Goal: Transaction & Acquisition: Purchase product/service

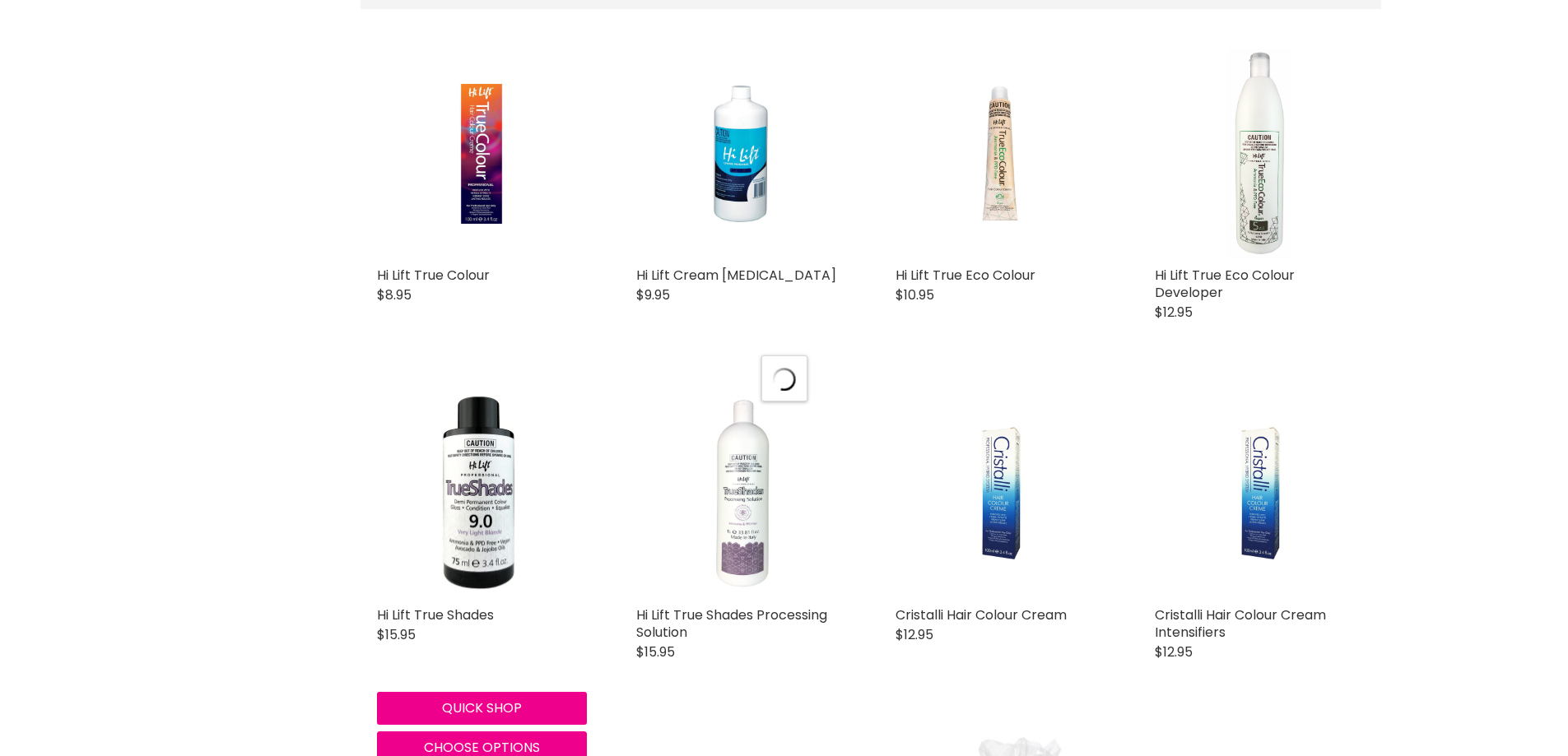
select select "manual"
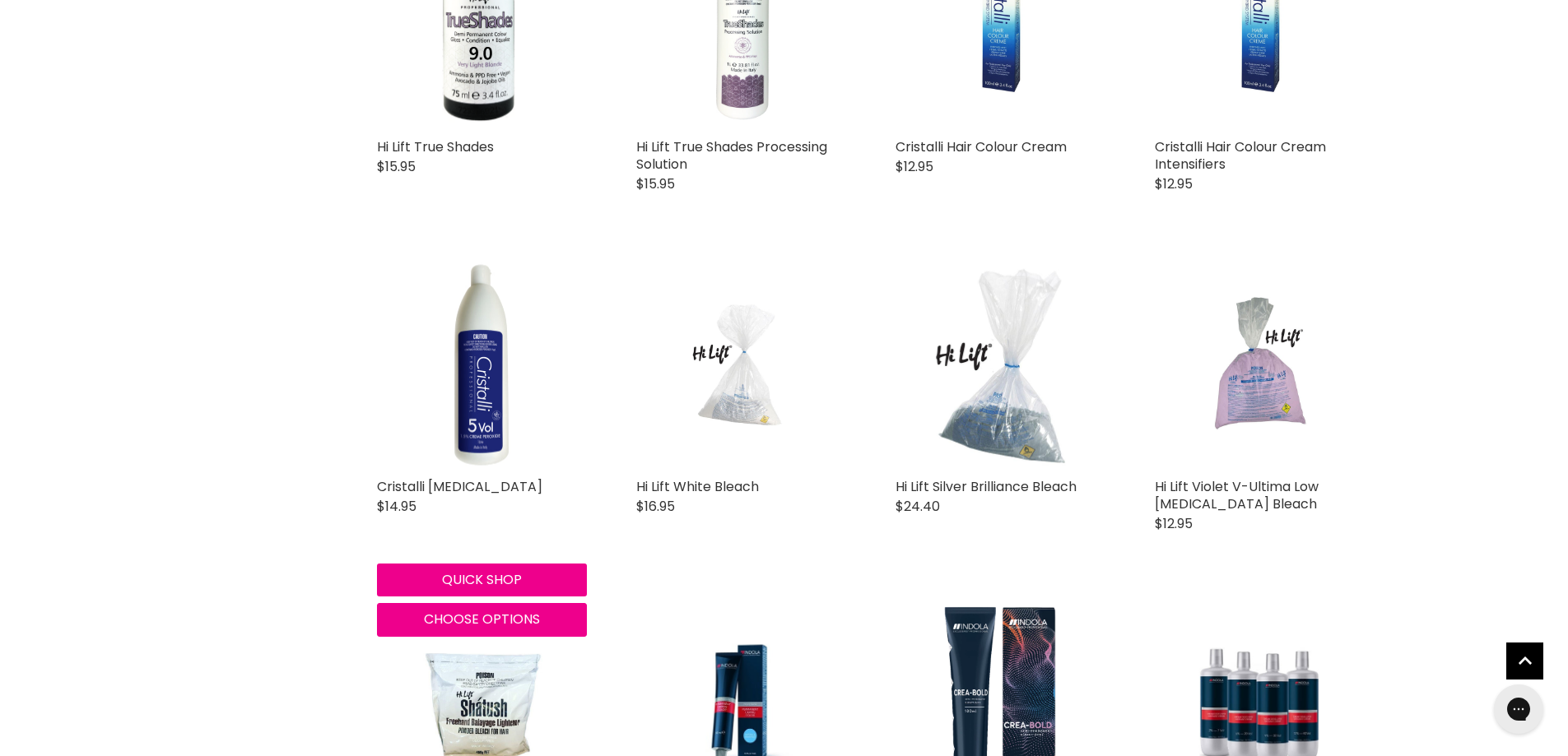
scroll to position [919, 0]
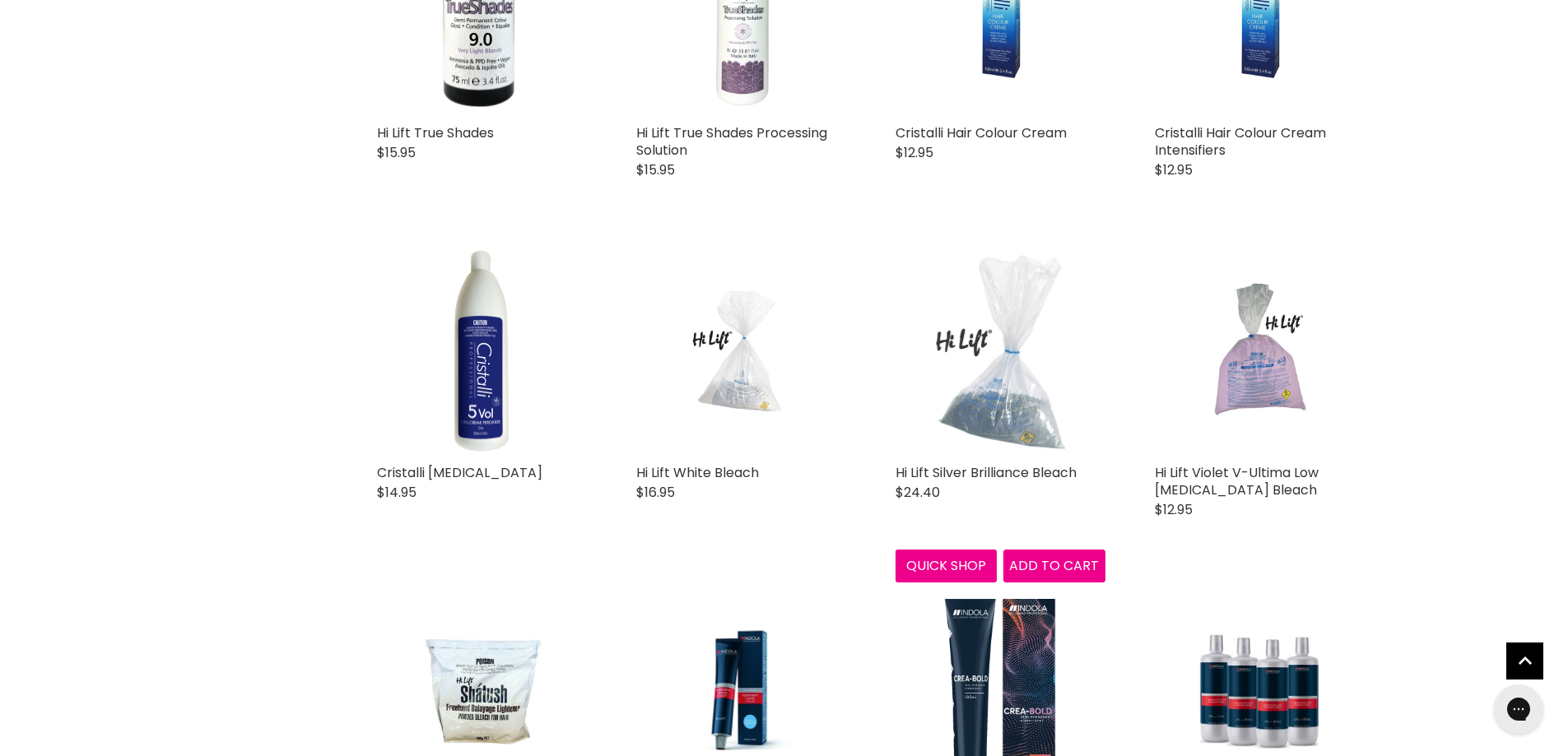
click at [991, 413] on img "Main content" at bounding box center [1000, 351] width 210 height 210
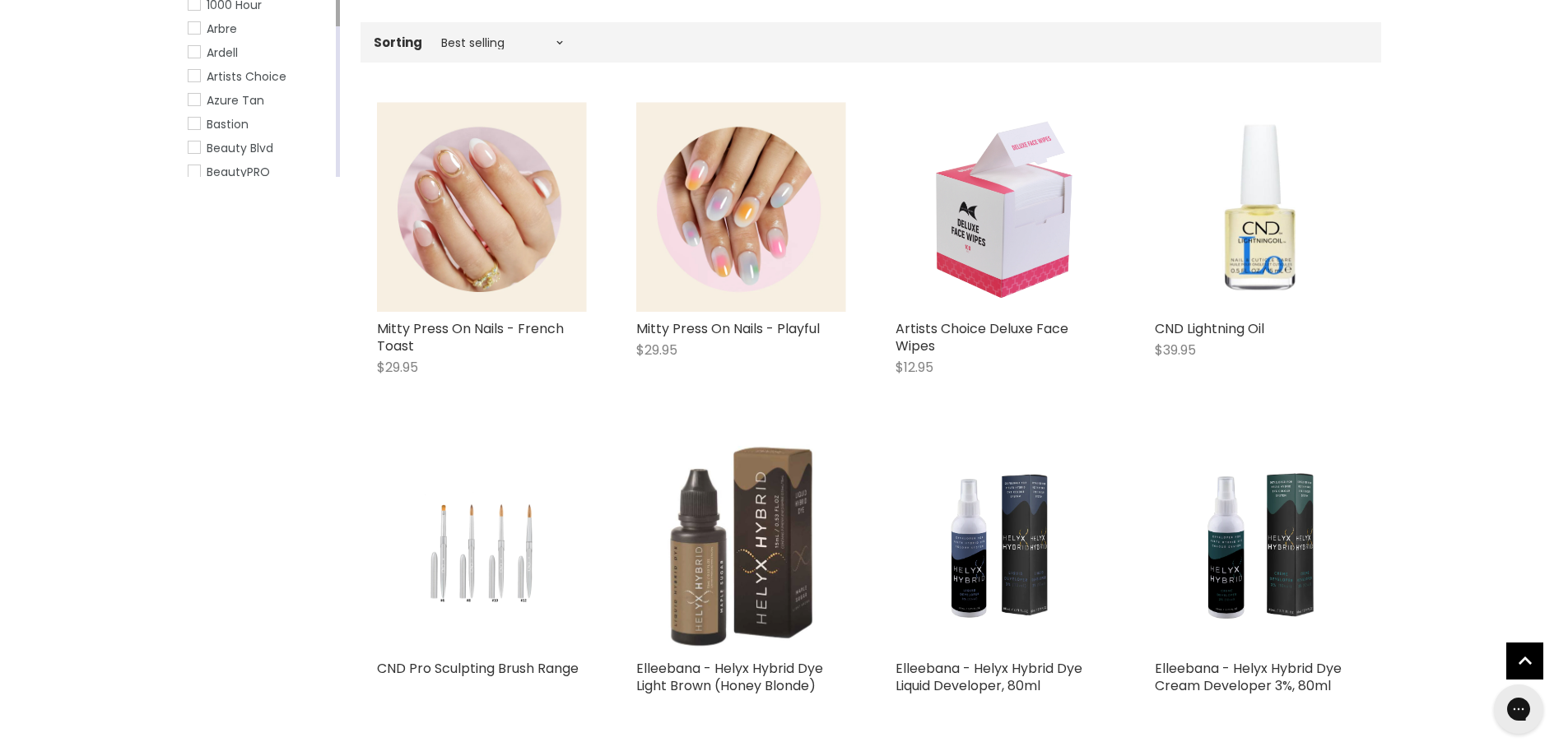
scroll to position [494, 0]
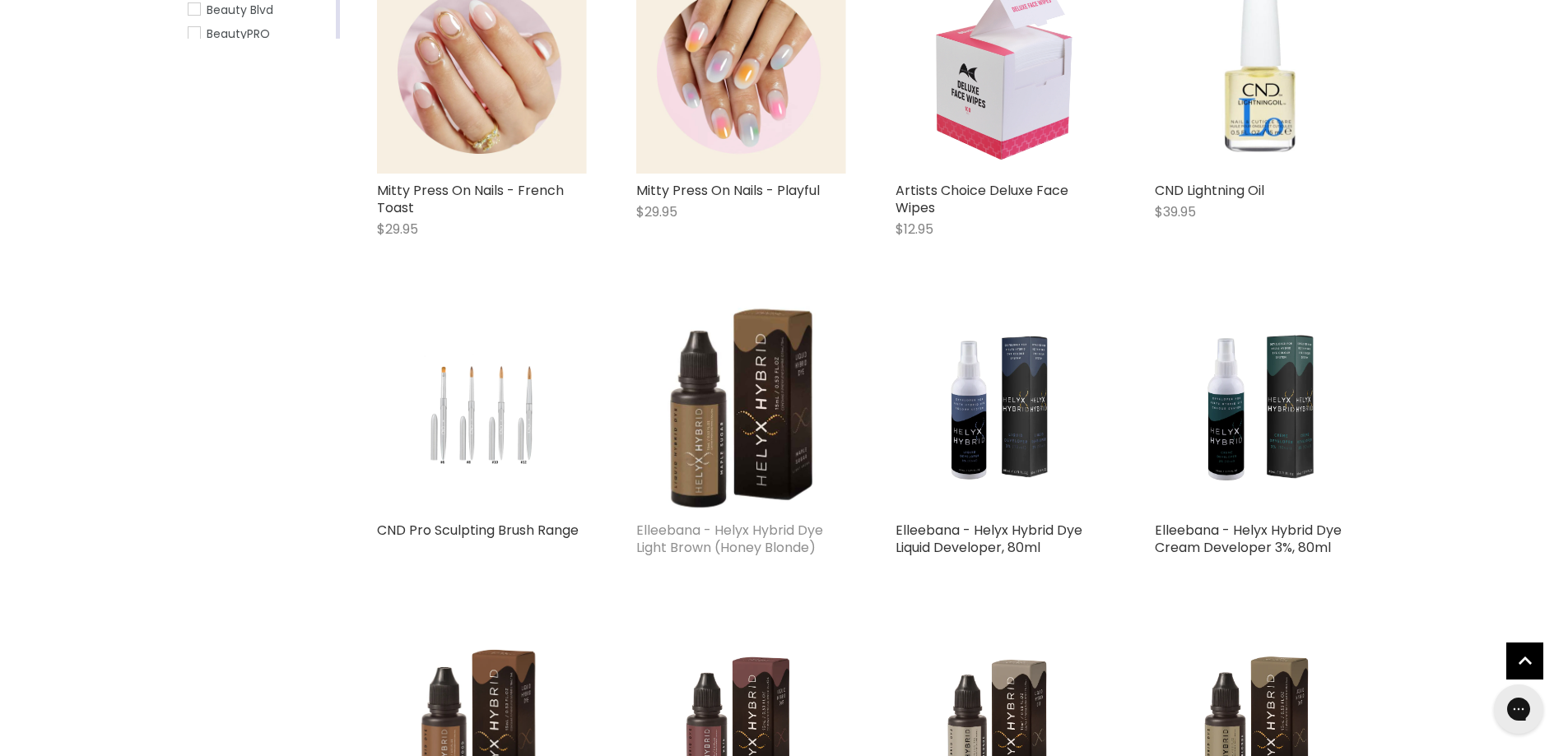
click at [731, 530] on link "Elleebana - Helyx Hybrid Dye Light Brown (Honey Blonde)" at bounding box center [729, 539] width 186 height 37
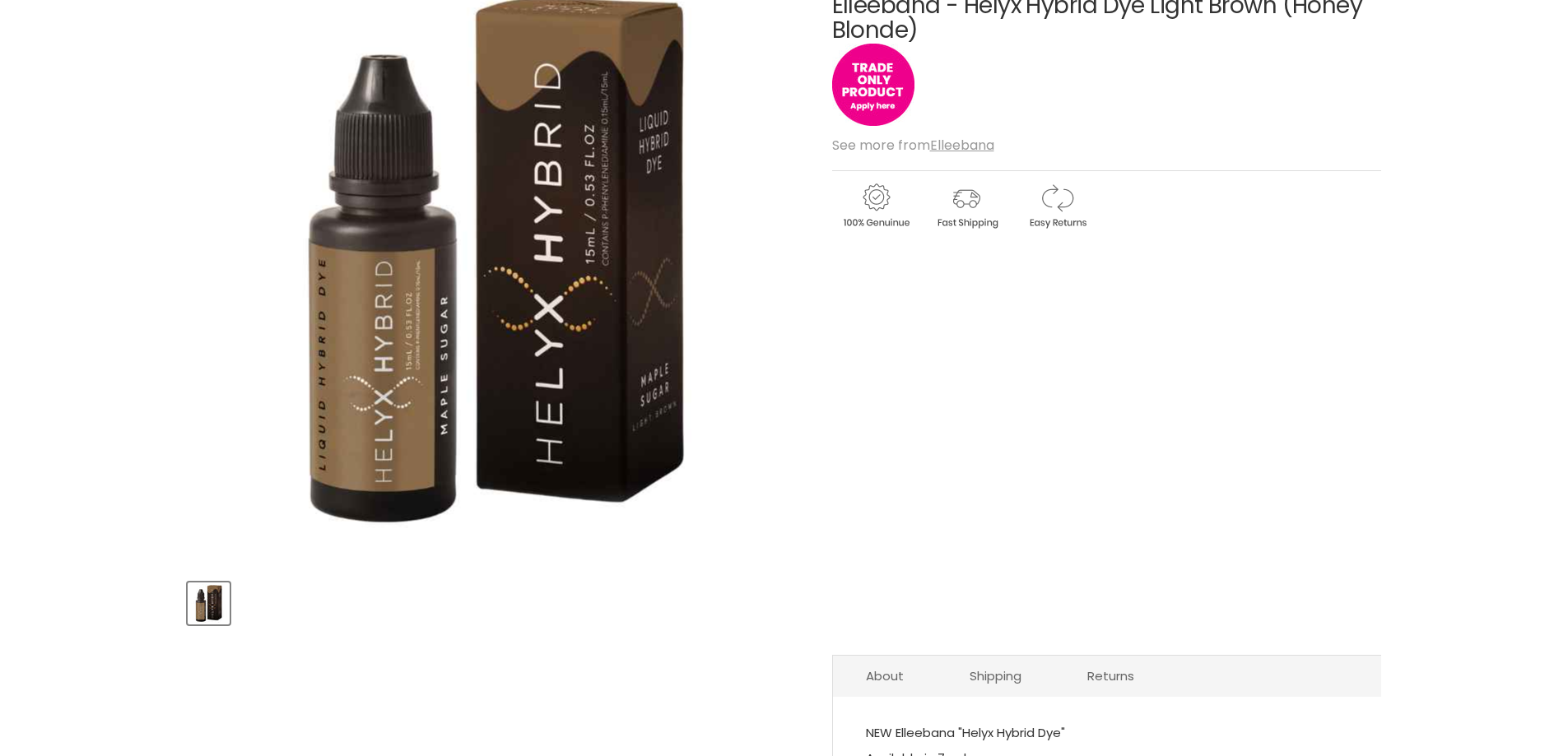
scroll to position [410, 0]
